Goal: Information Seeking & Learning: Learn about a topic

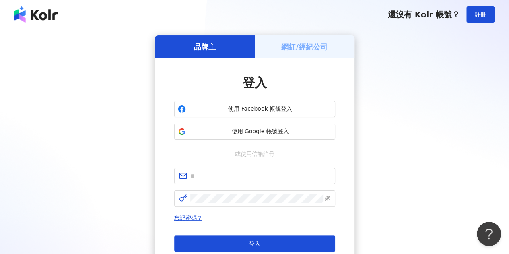
click at [38, 127] on div "品牌主 網紅/經紀公司 登入 使用 Facebook 帳號登入 使用 Google 帳號登入 或使用信箱註冊 忘記密碼？ 登入 還沒有 Kolr 帳號？ 立即…" at bounding box center [255, 159] width 490 height 248
click at [215, 50] on h5 "品牌主" at bounding box center [205, 47] width 22 height 10
click at [247, 174] on input "text" at bounding box center [260, 175] width 140 height 9
type input "**********"
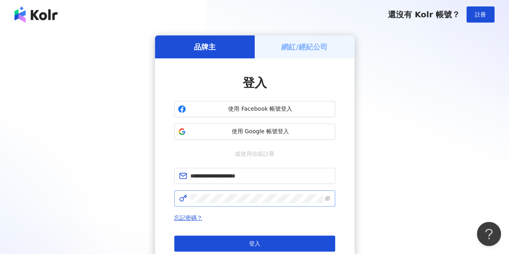
click at [257, 192] on span at bounding box center [254, 198] width 161 height 16
click button "登入" at bounding box center [254, 243] width 161 height 16
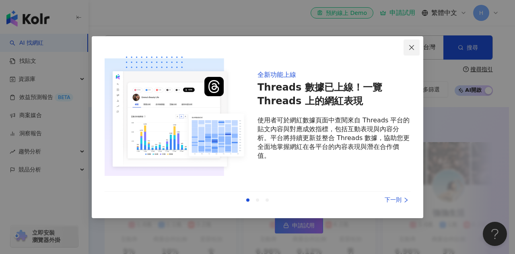
click at [408, 50] on span "Close" at bounding box center [412, 47] width 16 height 6
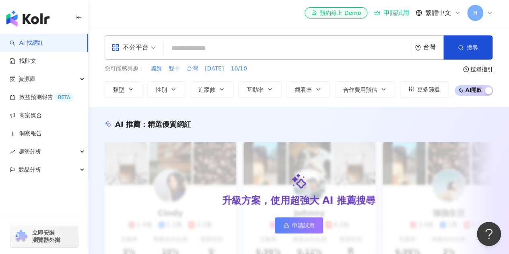
click at [184, 45] on input "search" at bounding box center [287, 48] width 241 height 15
click at [488, 13] on icon at bounding box center [490, 13] width 6 height 6
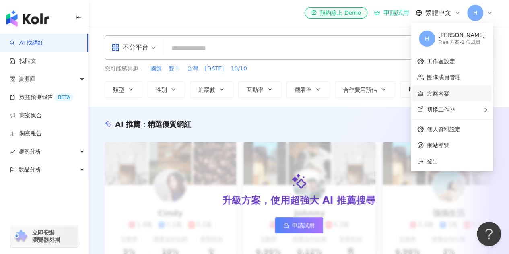
click at [450, 94] on link "方案內容" at bounding box center [438, 93] width 23 height 6
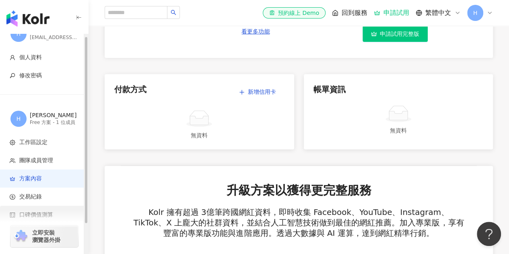
scroll to position [37, 0]
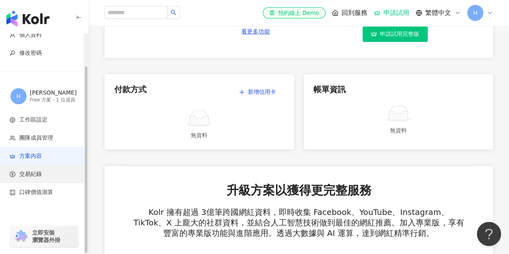
click at [47, 174] on span "交易紀錄" at bounding box center [46, 174] width 72 height 8
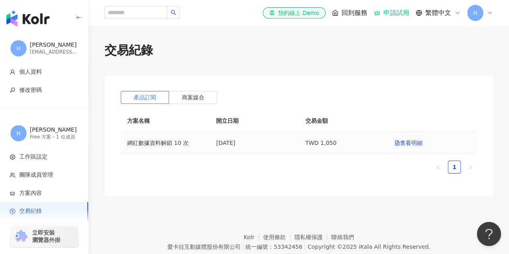
click at [165, 145] on td "網紅數據資料解鎖 10 次" at bounding box center [165, 143] width 89 height 22
click at [247, 146] on td "2024/5/9" at bounding box center [254, 143] width 89 height 22
click at [324, 148] on td "TWD 1,050" at bounding box center [343, 143] width 89 height 22
click at [196, 101] on label "商案媒合" at bounding box center [193, 97] width 48 height 13
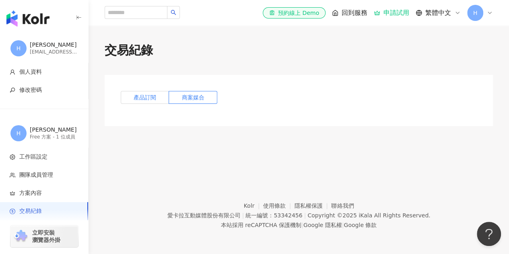
click at [153, 99] on span "產品訂閱" at bounding box center [145, 97] width 23 height 6
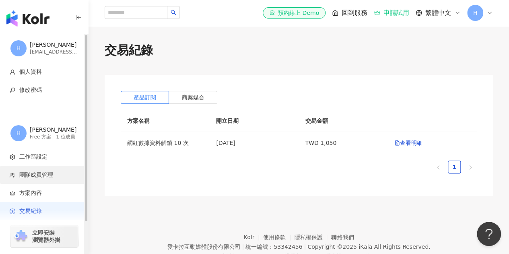
scroll to position [37, 0]
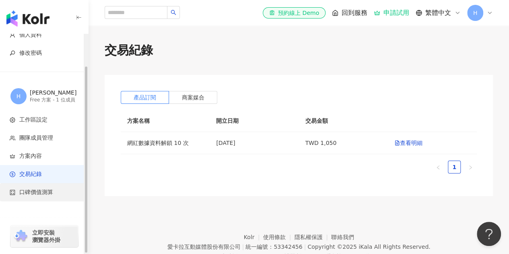
click at [54, 190] on span "口碑價值測算" at bounding box center [46, 192] width 72 height 8
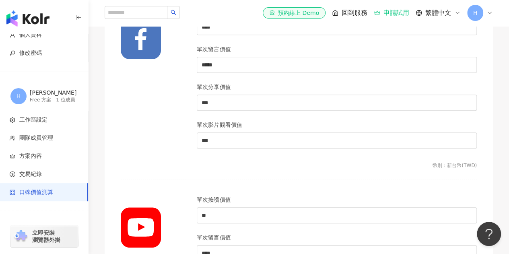
scroll to position [403, 0]
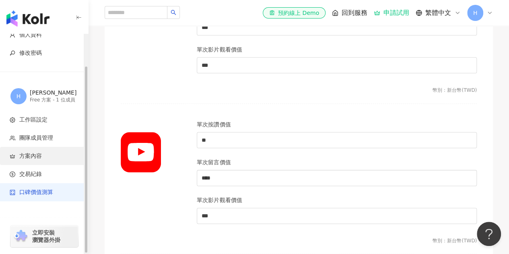
click at [39, 153] on span "方案內容" at bounding box center [30, 156] width 23 height 8
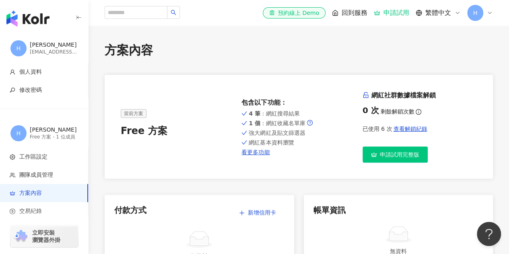
click at [366, 109] on div "0 次" at bounding box center [371, 110] width 17 height 11
click at [408, 130] on span "查看解鎖紀錄" at bounding box center [410, 129] width 34 height 6
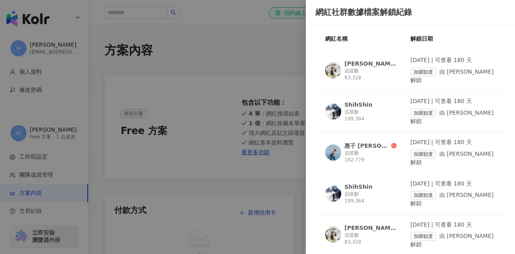
click at [273, 64] on div at bounding box center [257, 127] width 515 height 254
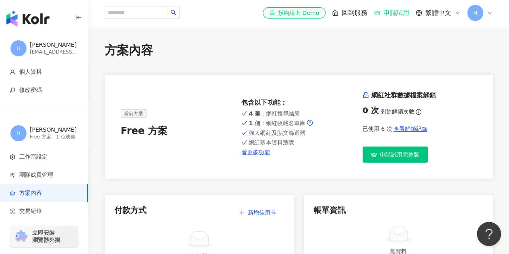
click at [389, 107] on div "0 次 剩餘解鎖次數" at bounding box center [420, 110] width 114 height 11
click at [416, 114] on icon "info-circle" at bounding box center [419, 112] width 6 height 6
click at [407, 129] on span "查看解鎖紀錄" at bounding box center [410, 129] width 34 height 6
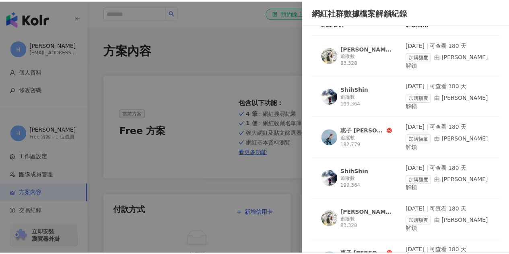
scroll to position [31, 0]
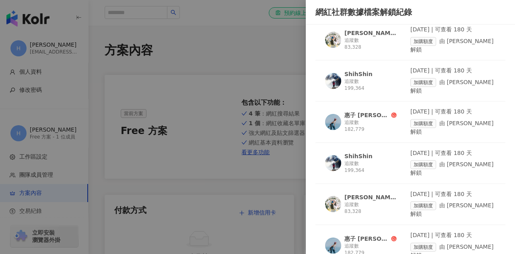
click at [264, 59] on div at bounding box center [257, 127] width 515 height 254
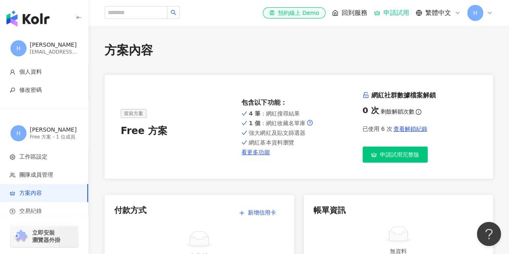
click at [388, 156] on span "申請試用完整版" at bounding box center [399, 154] width 39 height 6
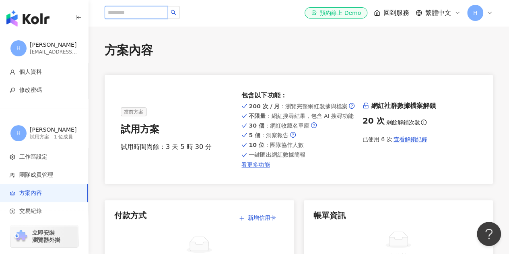
click at [142, 14] on input "search" at bounding box center [136, 12] width 63 height 13
type input "*"
type input "***"
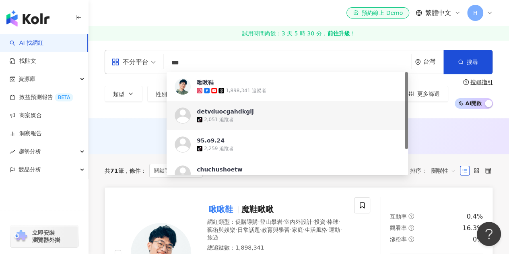
scroll to position [40, 0]
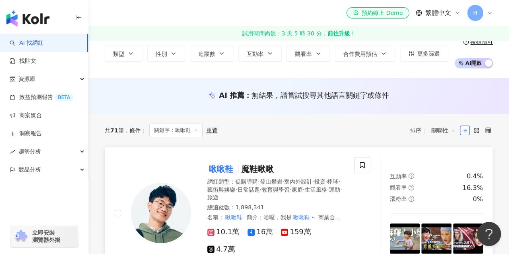
click at [221, 168] on mark "啾啾鞋" at bounding box center [220, 169] width 27 height 13
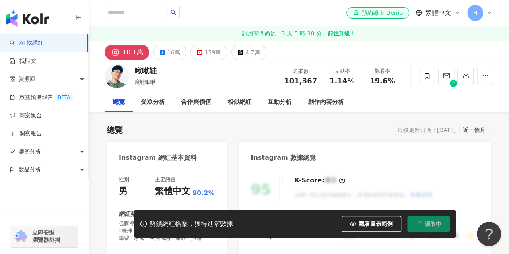
click at [430, 226] on span "讀取中" at bounding box center [433, 224] width 17 height 6
click at [200, 102] on div "合作與價值" at bounding box center [196, 102] width 30 height 10
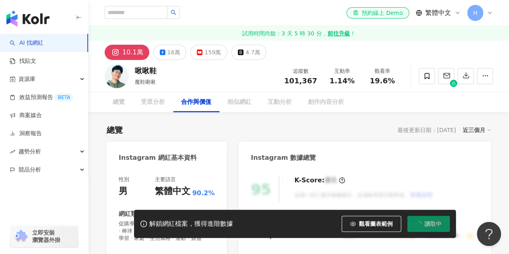
scroll to position [1111, 0]
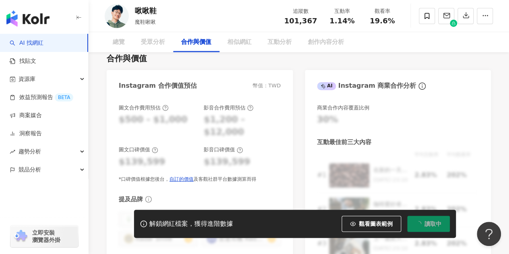
click at [432, 229] on button "讀取中" at bounding box center [428, 224] width 43 height 16
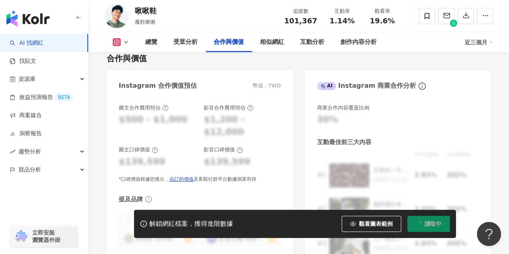
click at [429, 224] on span "讀取中" at bounding box center [433, 224] width 17 height 6
click at [206, 231] on div "解鎖網紅檔案，獲得進階數據 觀看圖表範例 點擊後模糊區塊會顯示範例資料，僅提供預覽非真實數據 讀取中" at bounding box center [295, 224] width 322 height 28
drag, startPoint x: 213, startPoint y: 227, endPoint x: 337, endPoint y: 225, distance: 124.0
click at [217, 226] on div "解鎖網紅檔案，獲得進階數據" at bounding box center [191, 224] width 84 height 8
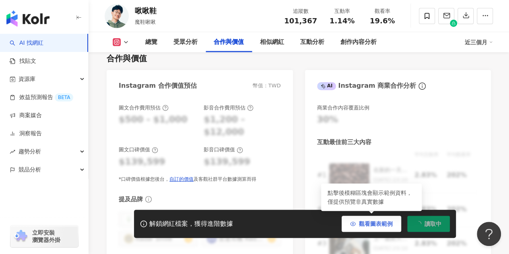
click at [376, 226] on span "觀看圖表範例" at bounding box center [376, 224] width 34 height 6
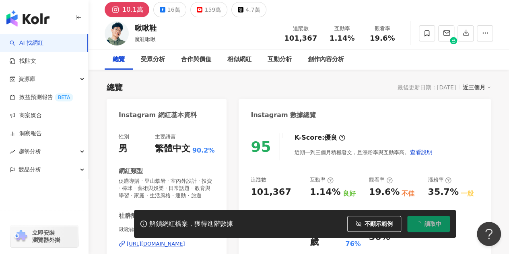
scroll to position [0, 0]
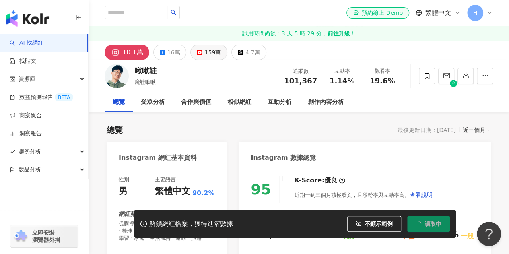
click at [203, 45] on button "159萬" at bounding box center [208, 52] width 37 height 15
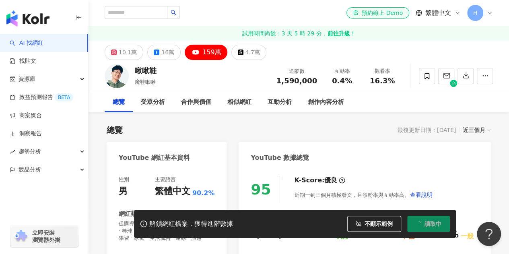
click at [123, 52] on div "10.1萬" at bounding box center [128, 52] width 18 height 11
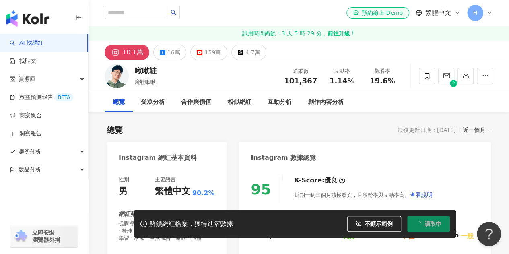
click at [467, 61] on div "啾啾鞋 魔鞋啾啾 追蹤數 101,367 互動率 1.14% 觀看率 19.6%" at bounding box center [299, 76] width 421 height 32
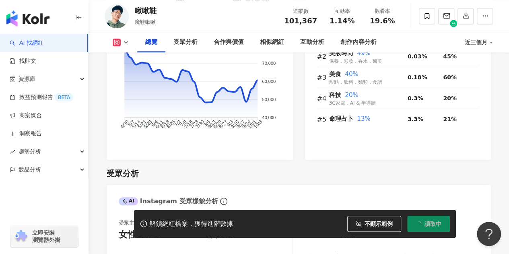
scroll to position [765, 0]
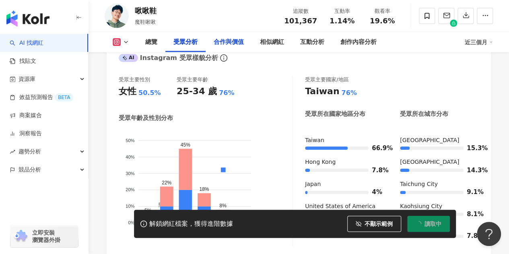
click at [236, 45] on div "合作與價值" at bounding box center [229, 42] width 30 height 10
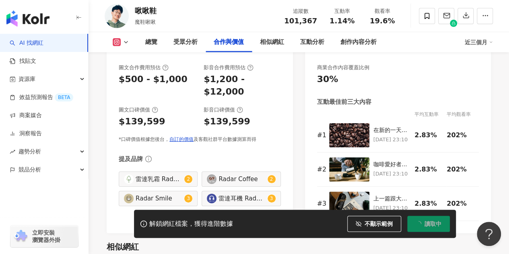
scroll to position [1118, 0]
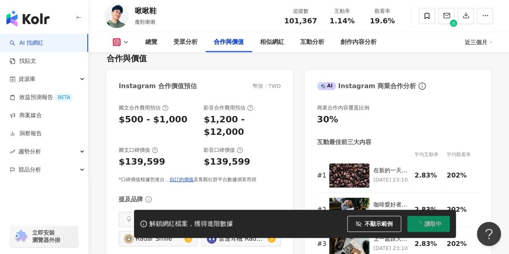
click at [480, 72] on div "合作與價值 Instagram 合作價值預估 幣值：TWD 圖文合作費用預估 $500 - $1,000 影音合作費用預估 $1,200 - $12,000 …" at bounding box center [299, 159] width 384 height 229
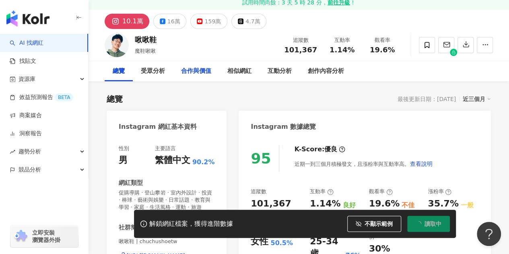
scroll to position [0, 0]
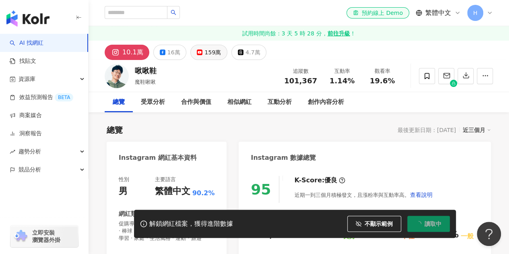
click at [192, 54] on button "159萬" at bounding box center [208, 52] width 37 height 15
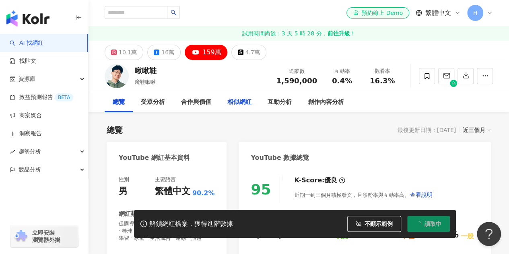
click at [209, 55] on div "159萬" at bounding box center [211, 52] width 19 height 11
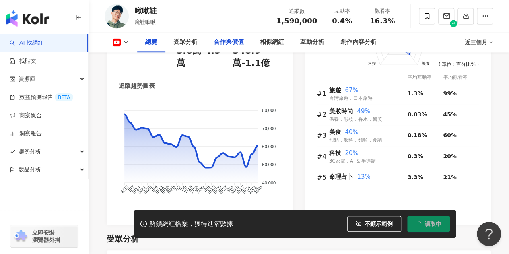
drag, startPoint x: 229, startPoint y: 53, endPoint x: 239, endPoint y: 37, distance: 19.2
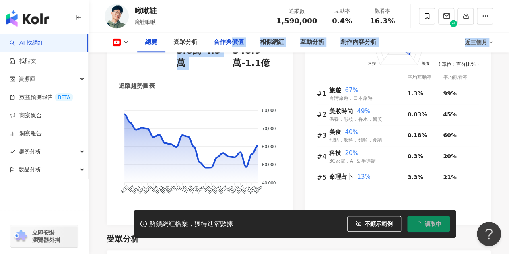
click at [239, 36] on div "合作與價值" at bounding box center [229, 42] width 46 height 20
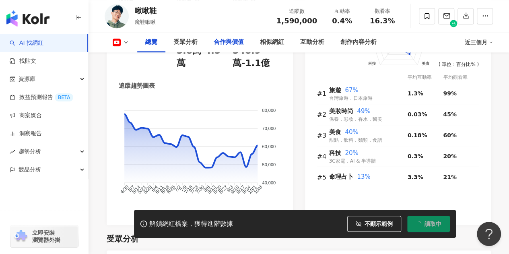
scroll to position [986, 0]
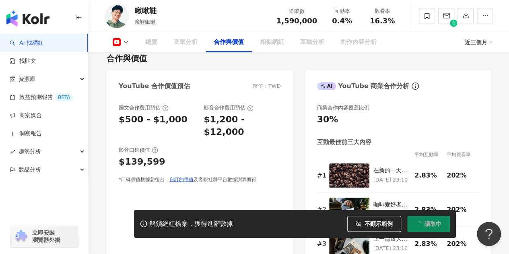
click at [235, 42] on div "合作與價值" at bounding box center [229, 42] width 30 height 10
drag, startPoint x: 0, startPoint y: 0, endPoint x: 180, endPoint y: 178, distance: 253.3
click at [180, 178] on link "自訂的價值" at bounding box center [181, 180] width 24 height 6
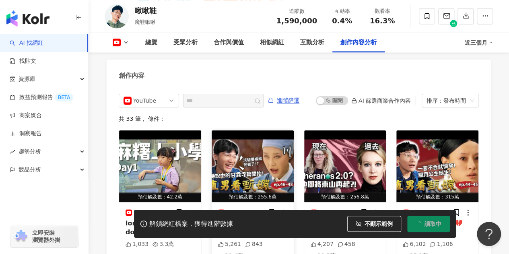
scroll to position [2355, 0]
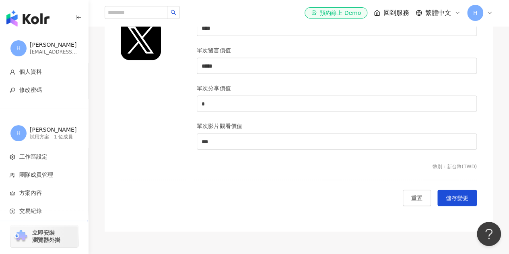
scroll to position [877, 0]
